Goal: Task Accomplishment & Management: Complete application form

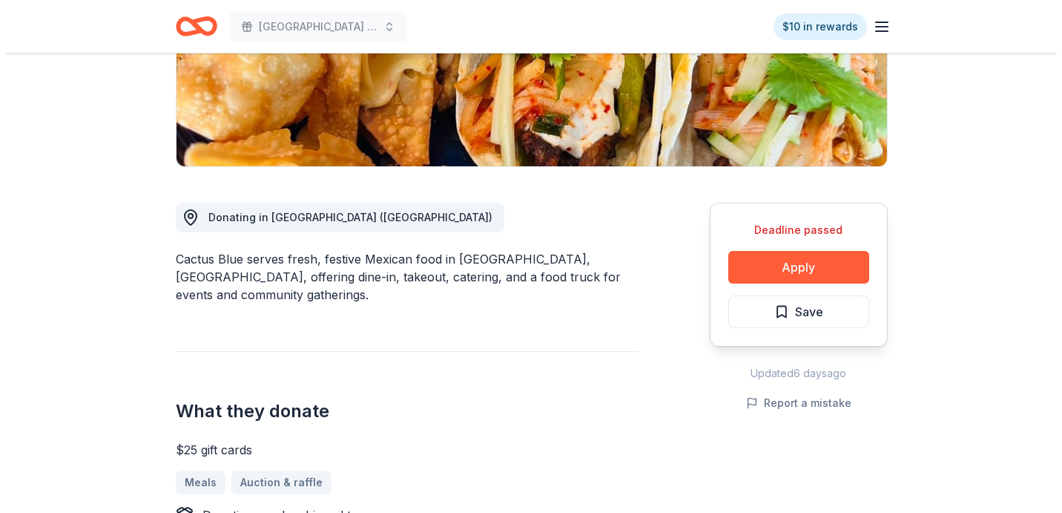
scroll to position [309, 0]
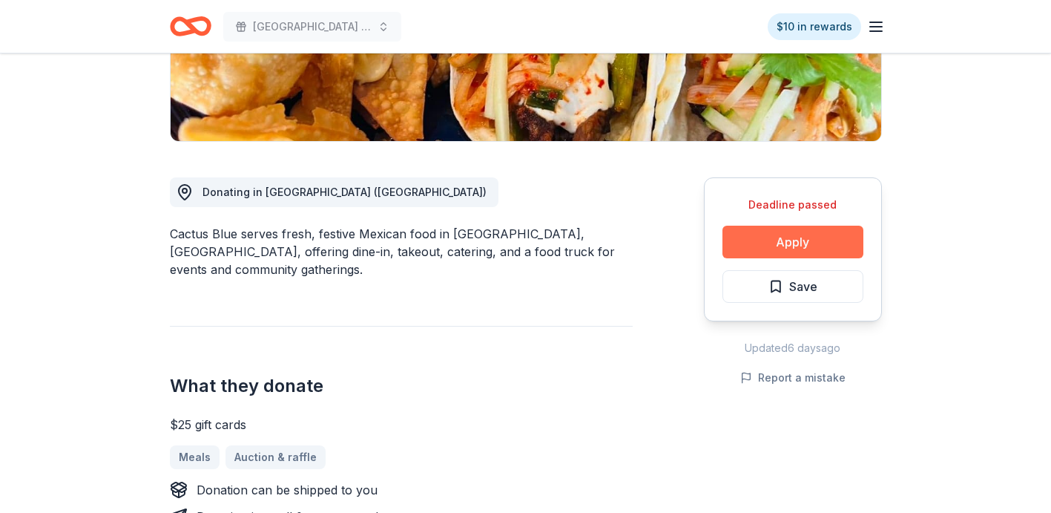
click at [808, 243] on button "Apply" at bounding box center [792, 241] width 141 height 33
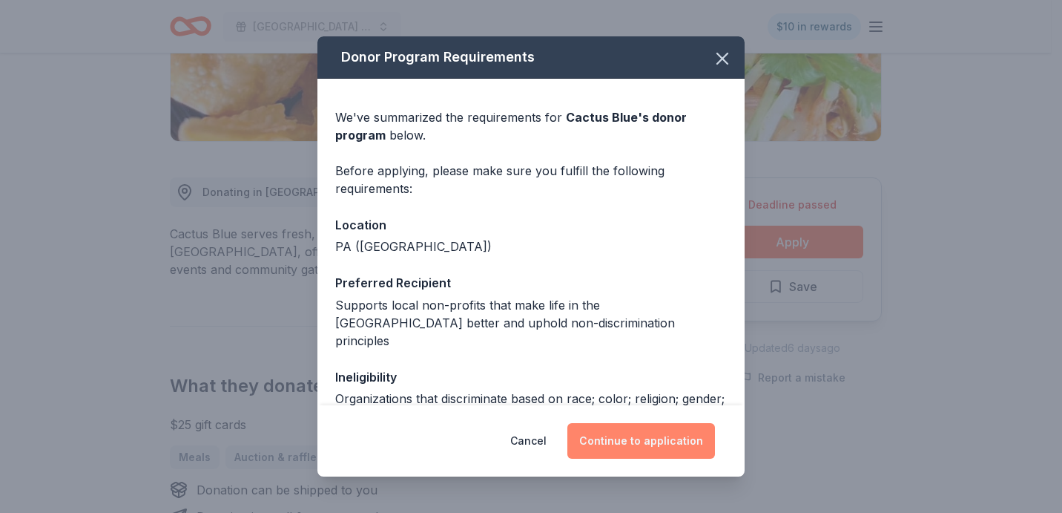
click at [624, 432] on button "Continue to application" at bounding box center [641, 441] width 148 height 36
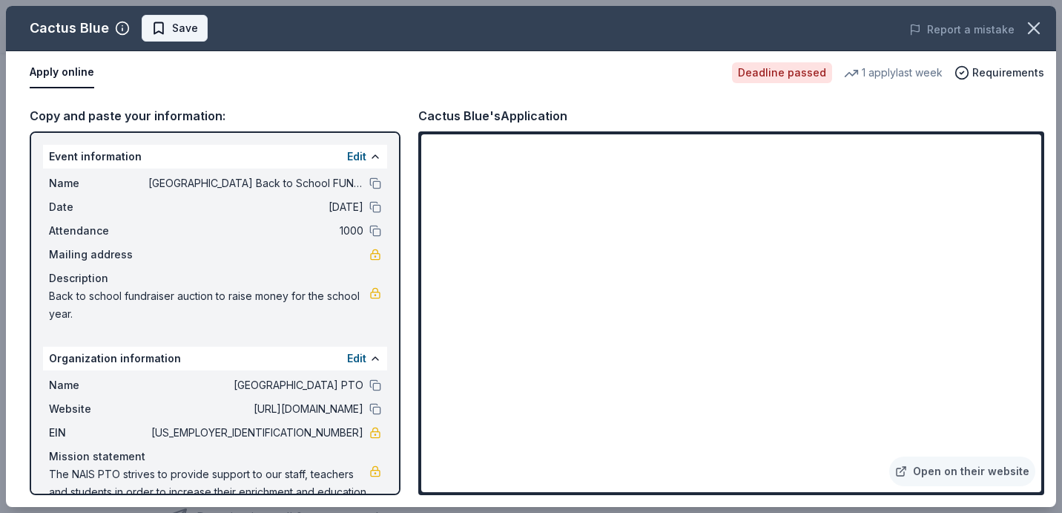
click at [172, 24] on span "Save" at bounding box center [185, 28] width 26 height 18
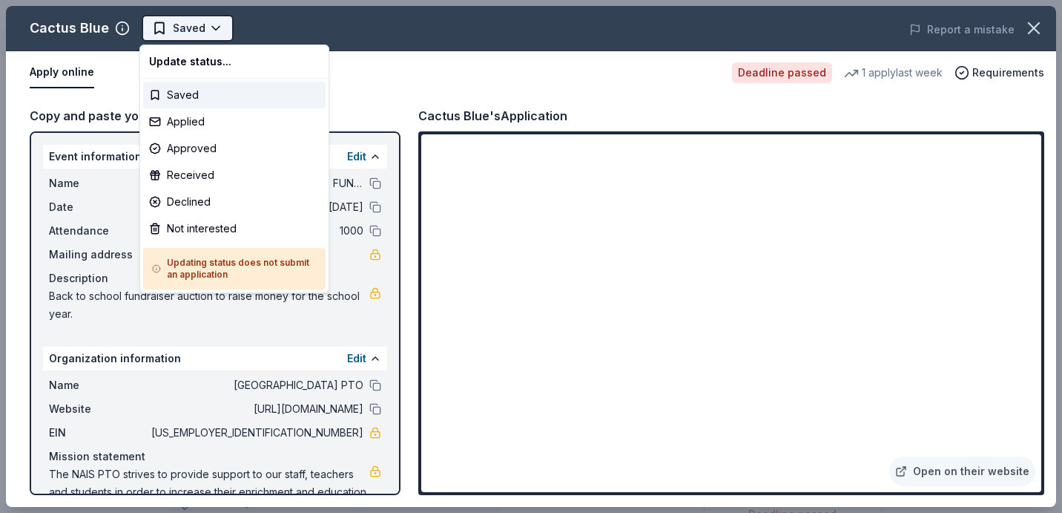
click at [197, 25] on html "Nazareth Area Intermediate School Back to School FUNdraiser! Saved Apply Deadli…" at bounding box center [531, 256] width 1062 height 513
click at [191, 122] on div "Applied" at bounding box center [234, 121] width 182 height 27
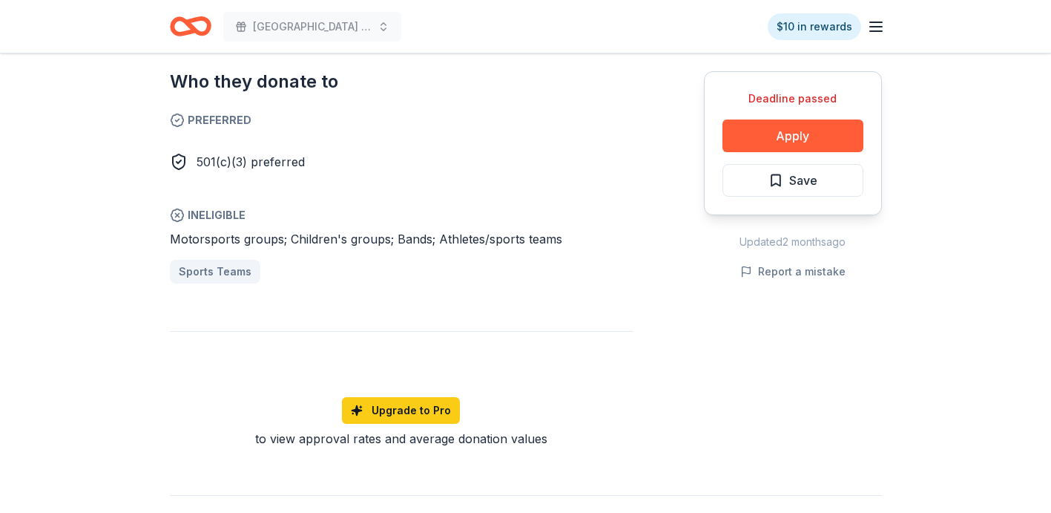
scroll to position [843, 0]
click at [816, 139] on button "Apply" at bounding box center [792, 135] width 141 height 33
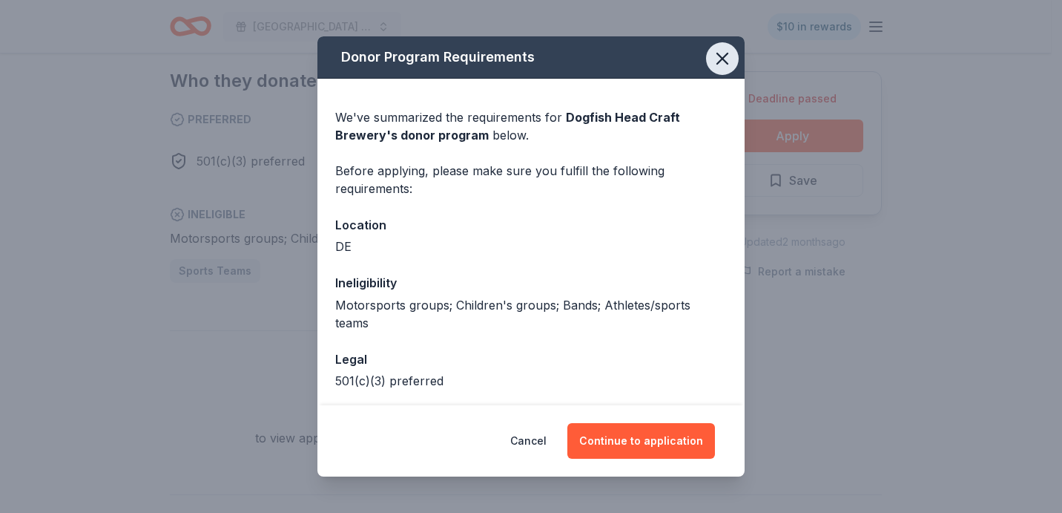
click at [721, 55] on icon "button" at bounding box center [722, 58] width 21 height 21
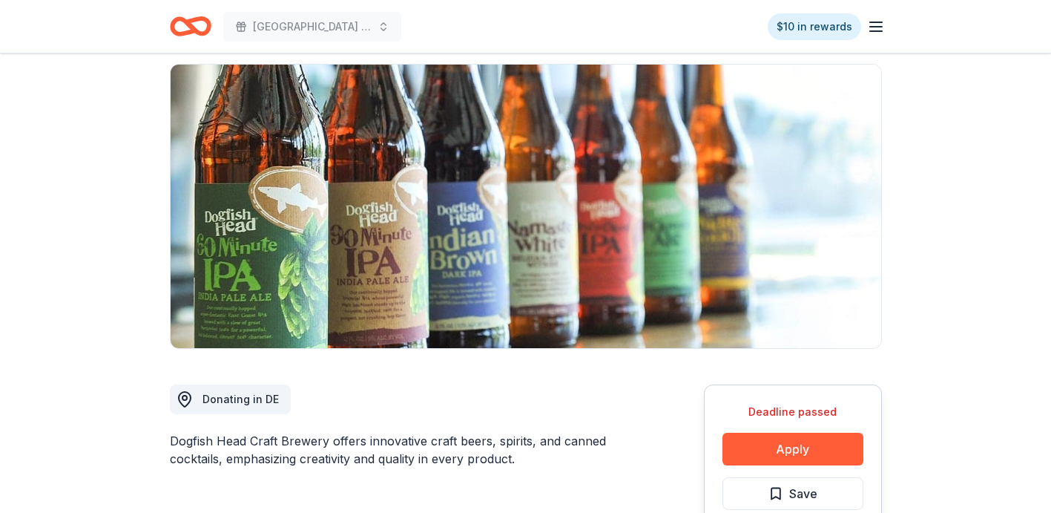
scroll to position [0, 0]
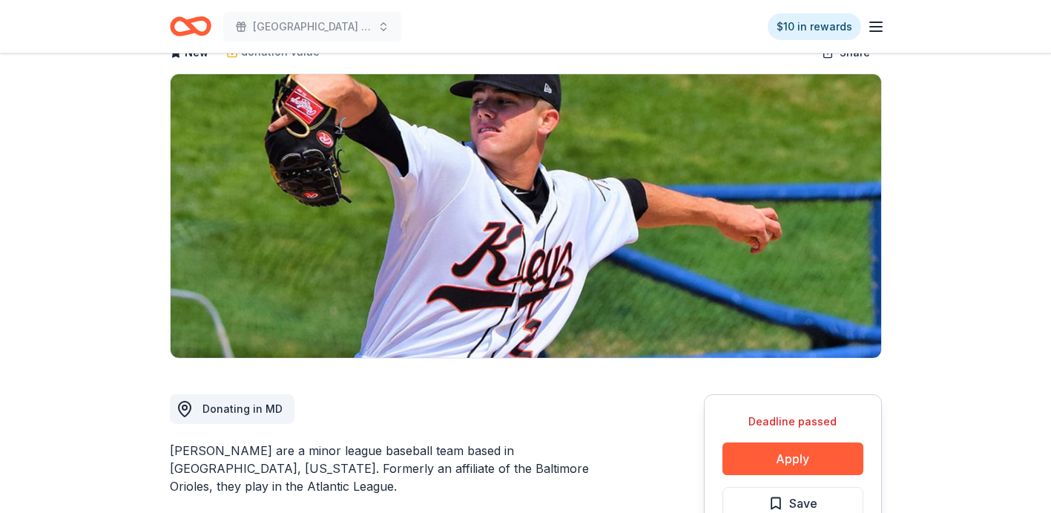
scroll to position [238, 0]
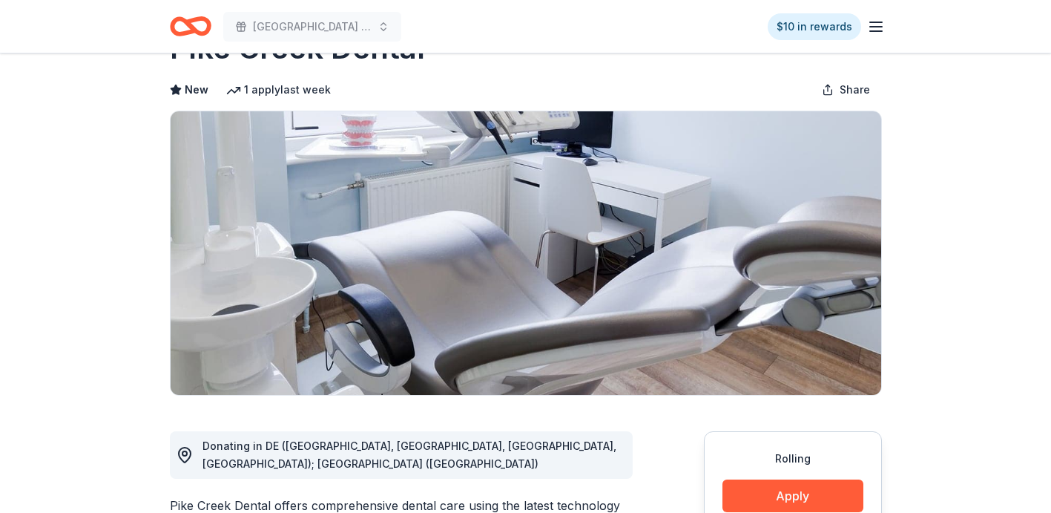
scroll to position [81, 0]
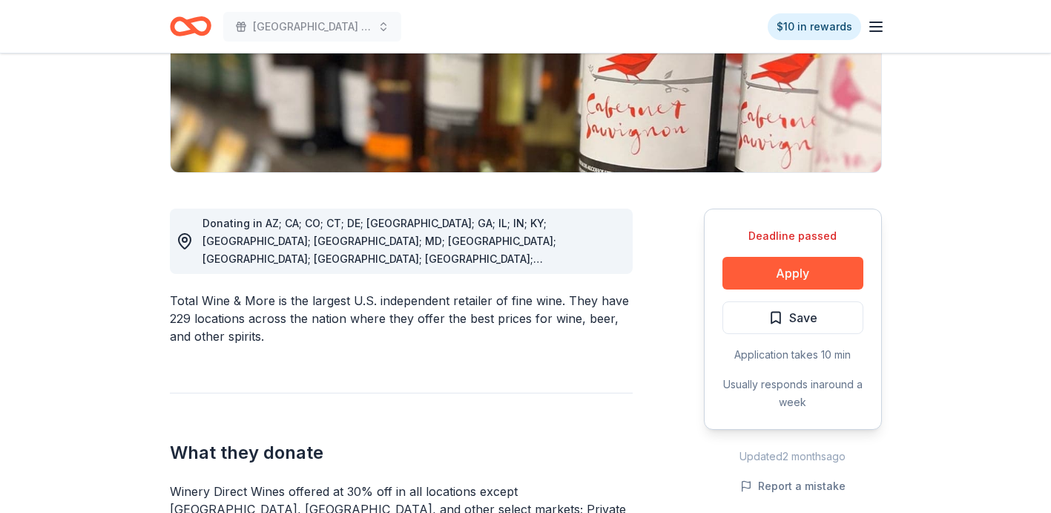
scroll to position [280, 0]
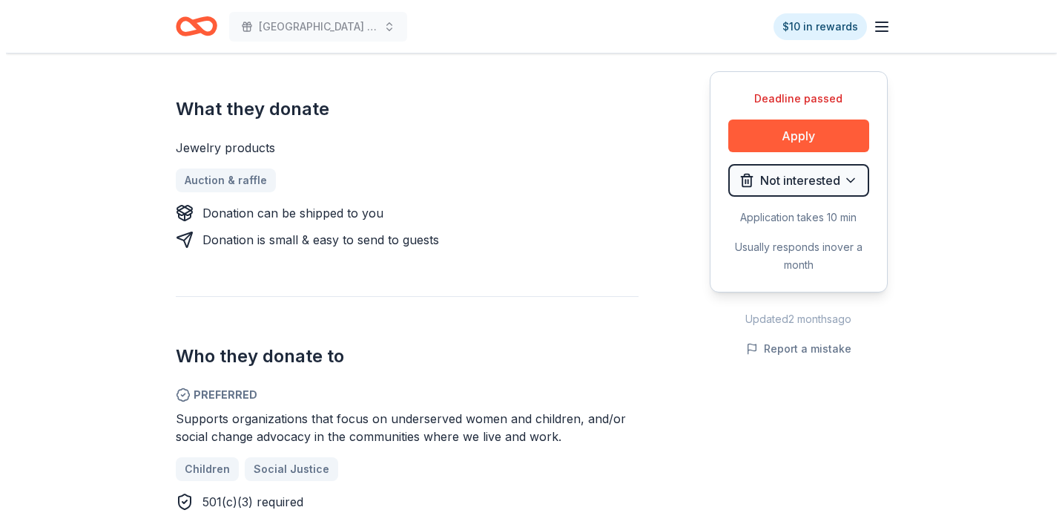
scroll to position [587, 0]
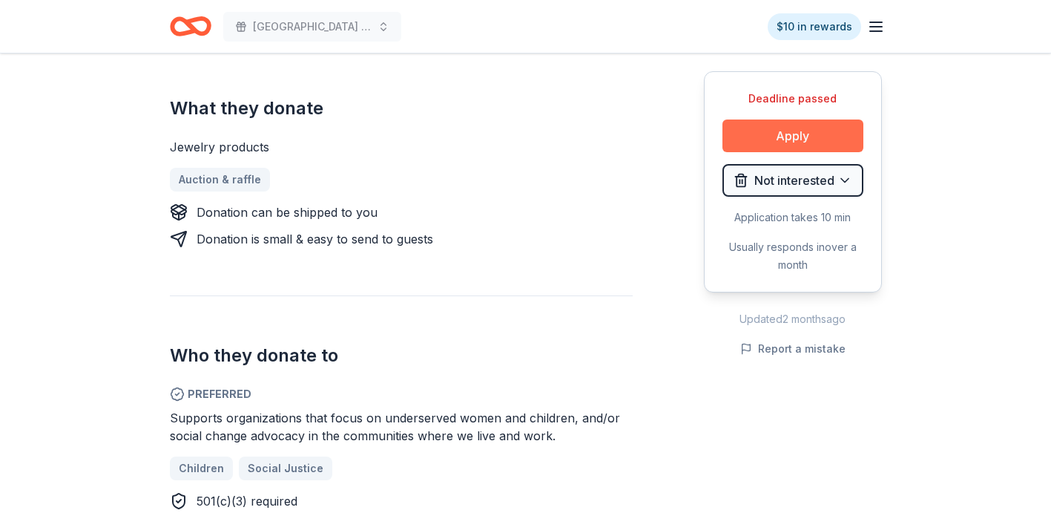
click at [821, 135] on button "Apply" at bounding box center [792, 135] width 141 height 33
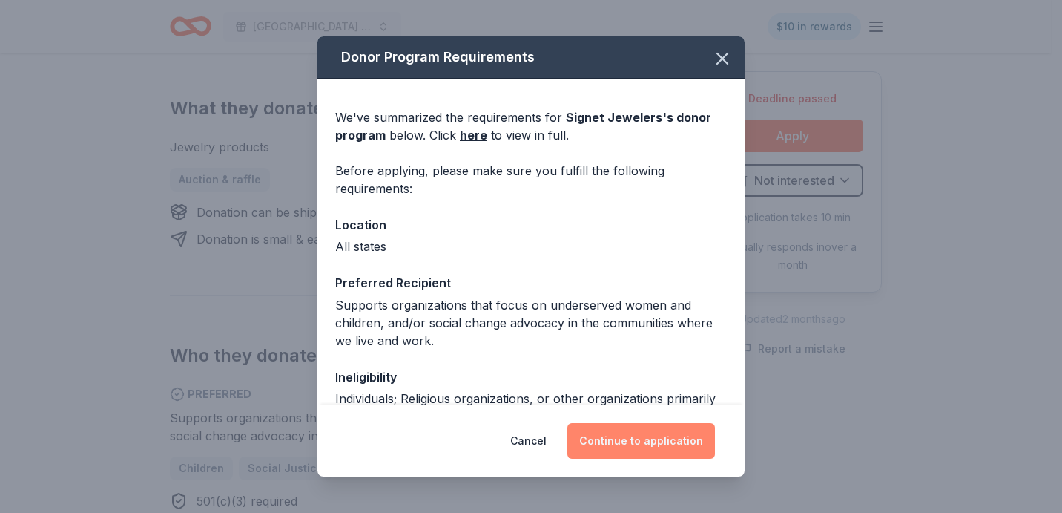
click at [679, 447] on button "Continue to application" at bounding box center [641, 441] width 148 height 36
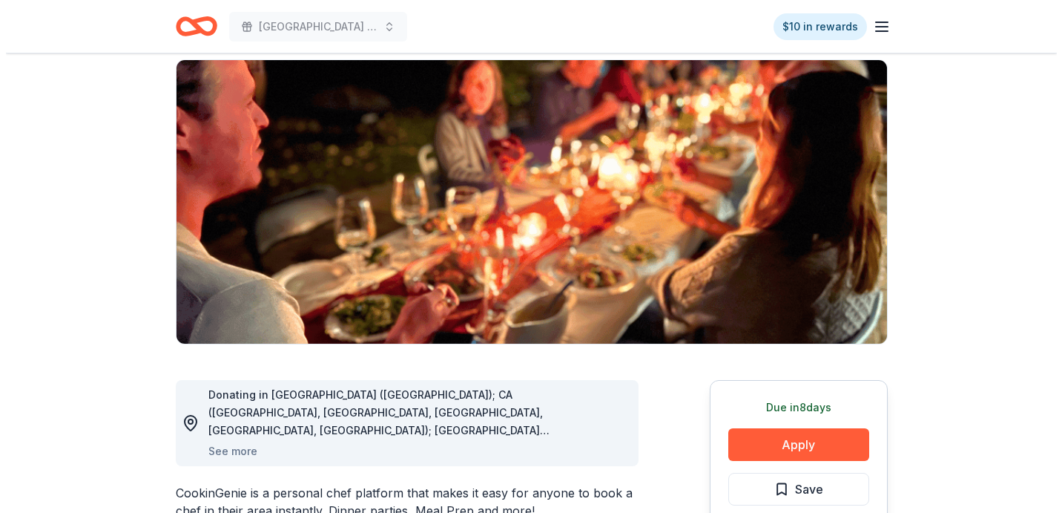
scroll to position [107, 0]
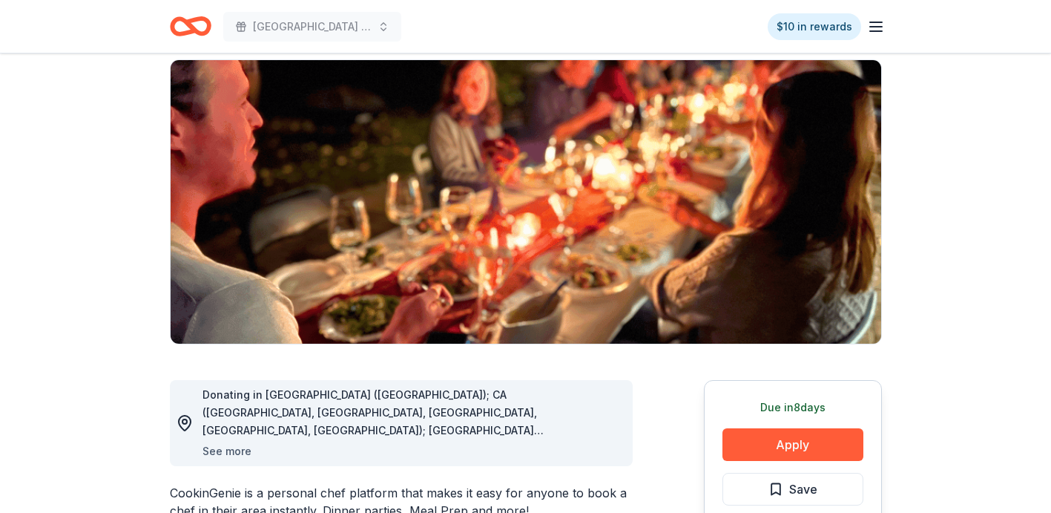
click at [225, 449] on button "See more" at bounding box center [227, 451] width 49 height 18
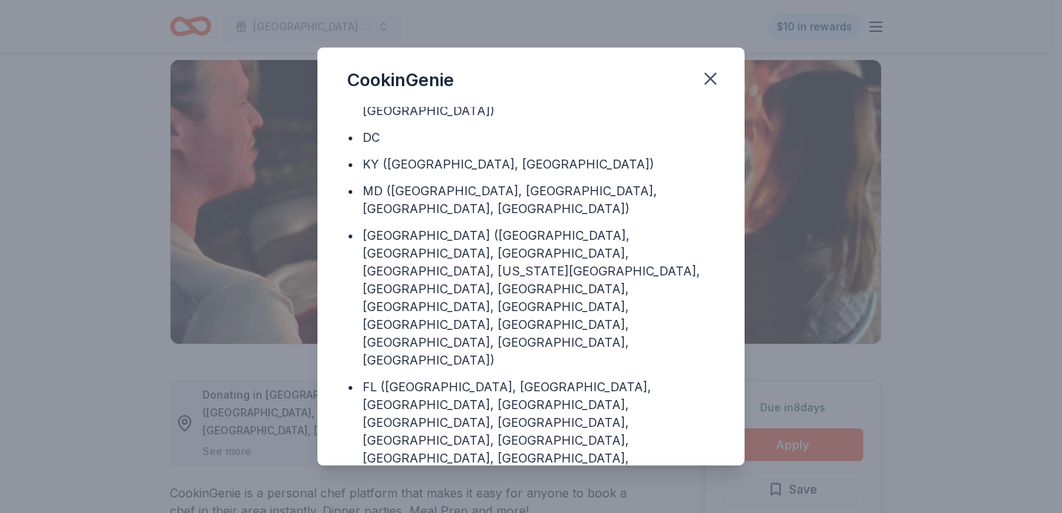
scroll to position [193, 0]
